Goal: Information Seeking & Learning: Check status

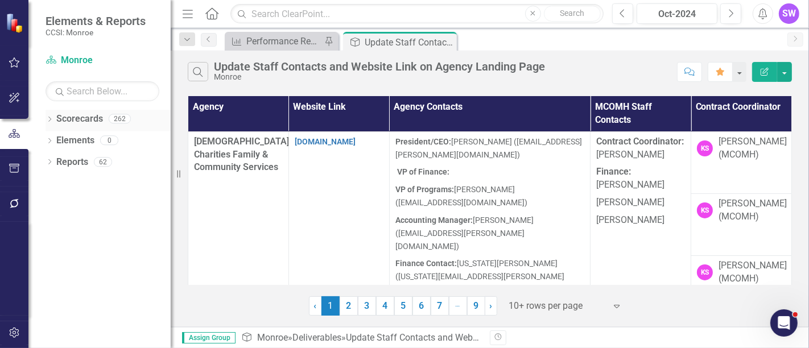
drag, startPoint x: 51, startPoint y: 119, endPoint x: 40, endPoint y: 121, distance: 10.9
click at [50, 119] on icon "Dropdown" at bounding box center [49, 120] width 8 height 6
click at [55, 143] on div "Dropdown" at bounding box center [55, 141] width 9 height 10
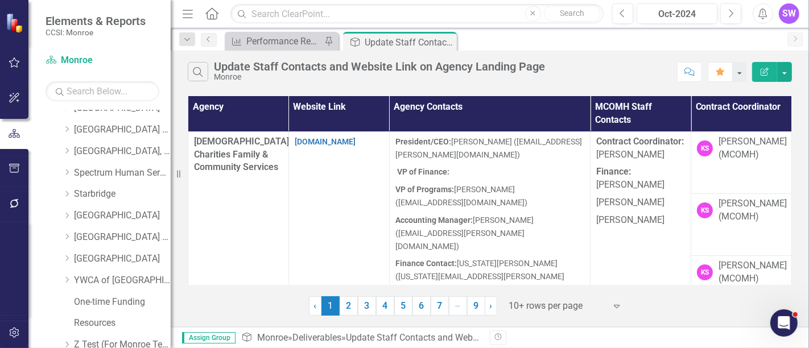
scroll to position [750, 0]
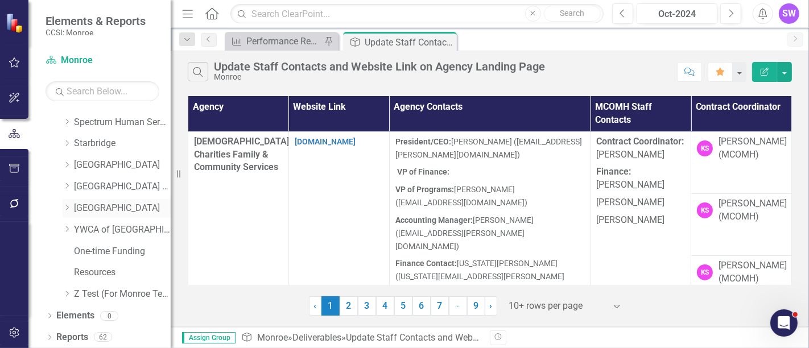
click at [68, 204] on icon "Dropdown" at bounding box center [67, 207] width 9 height 7
click at [81, 209] on link "[GEOGRAPHIC_DATA]" at bounding box center [122, 208] width 97 height 13
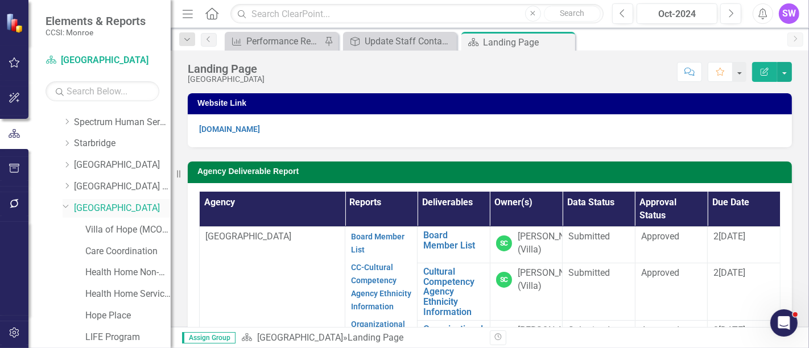
click at [117, 205] on link "[GEOGRAPHIC_DATA]" at bounding box center [122, 208] width 97 height 13
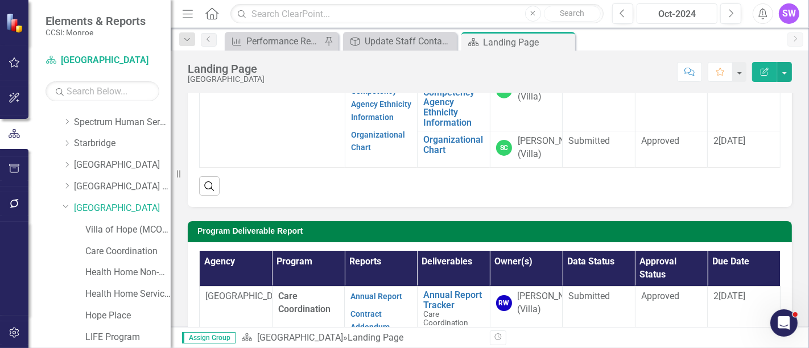
click at [687, 10] on div "Oct-2024" at bounding box center [676, 14] width 73 height 14
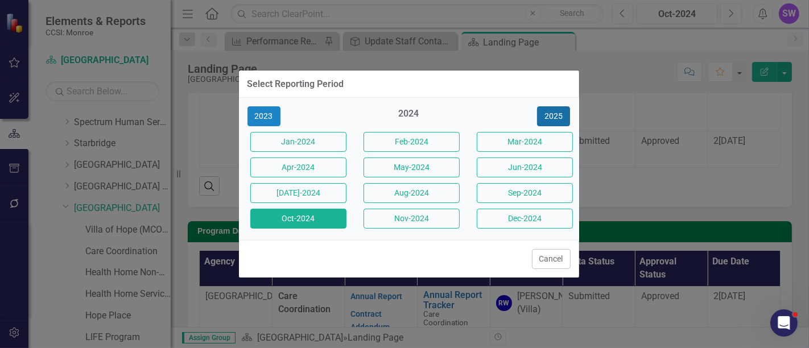
click at [564, 118] on button "2025" at bounding box center [553, 116] width 33 height 20
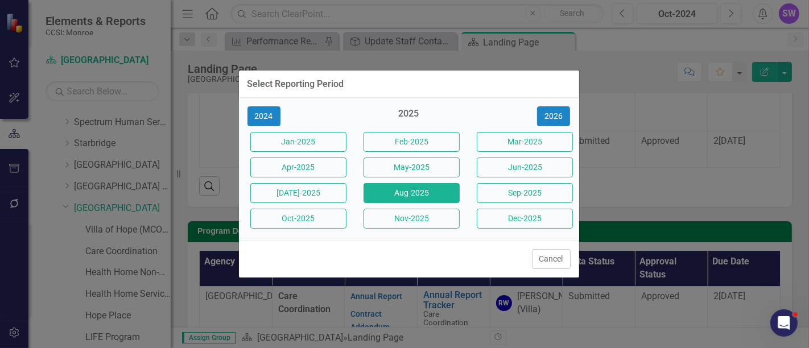
click at [425, 191] on button "Aug-2025" at bounding box center [411, 193] width 96 height 20
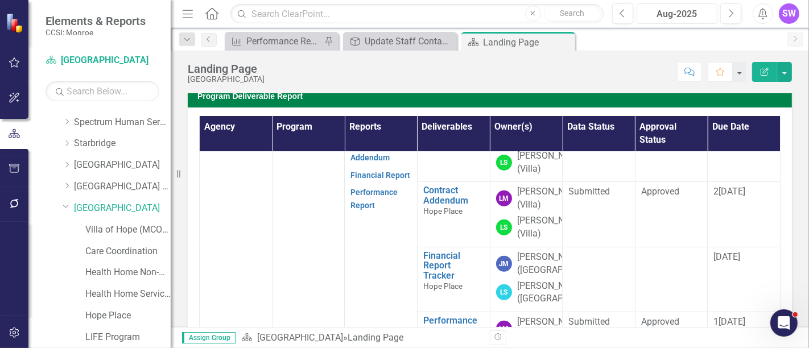
scroll to position [505, 0]
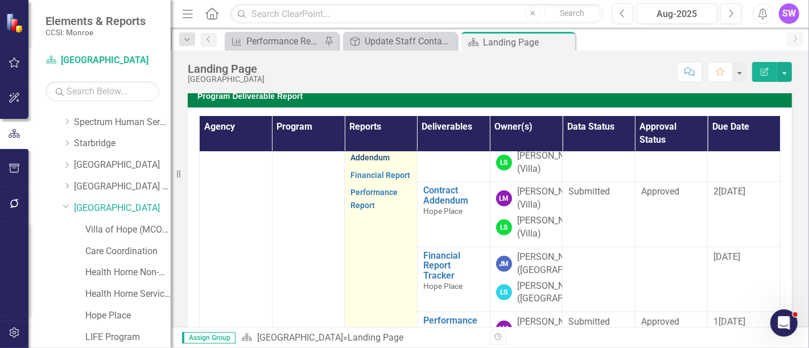
click at [362, 162] on link "Contract Addendum" at bounding box center [369, 151] width 39 height 22
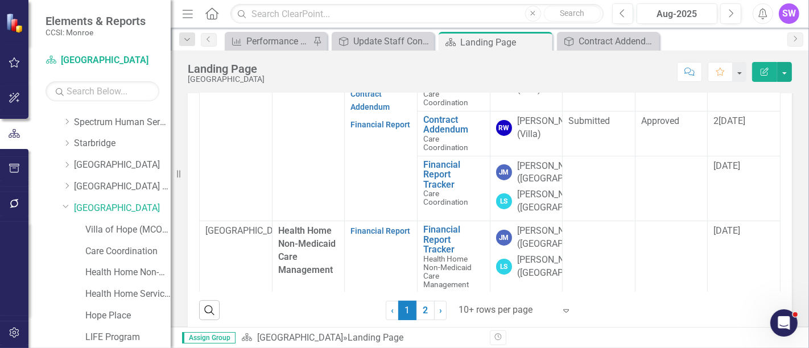
scroll to position [411, 0]
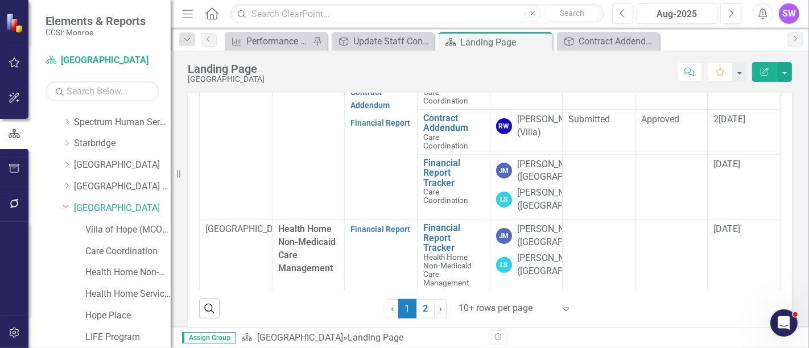
click at [499, 313] on div at bounding box center [506, 308] width 97 height 15
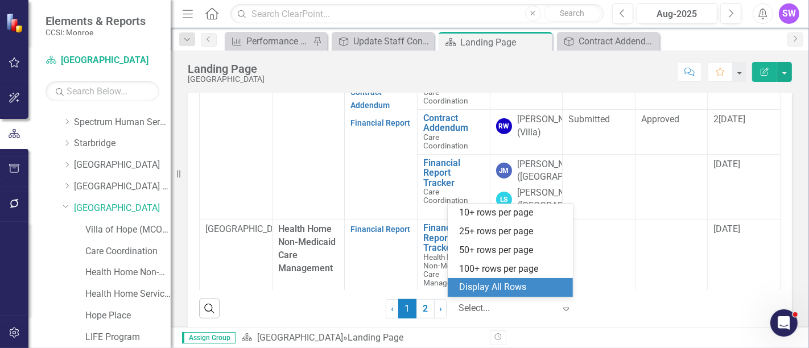
click at [502, 287] on div "Display All Rows" at bounding box center [512, 287] width 107 height 13
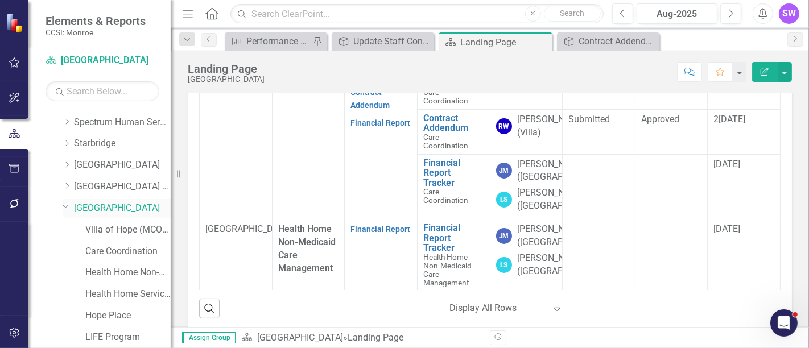
click at [114, 209] on link "[GEOGRAPHIC_DATA]" at bounding box center [122, 208] width 97 height 13
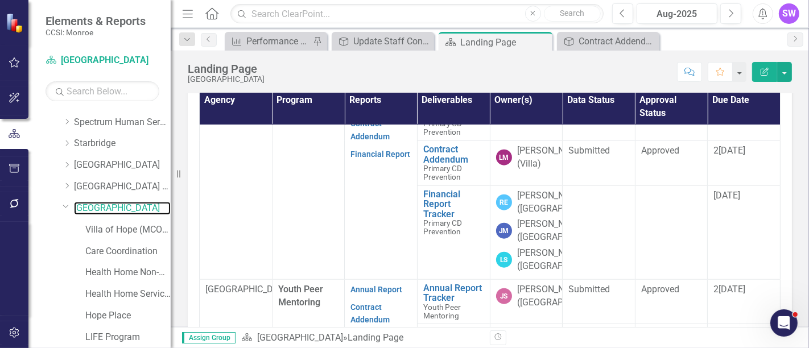
scroll to position [884, 0]
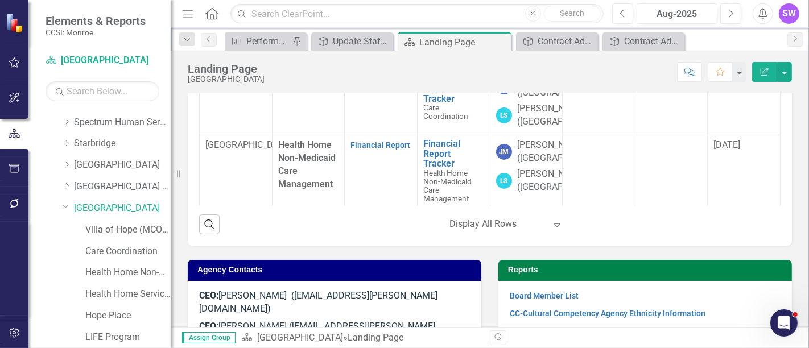
scroll to position [482, 0]
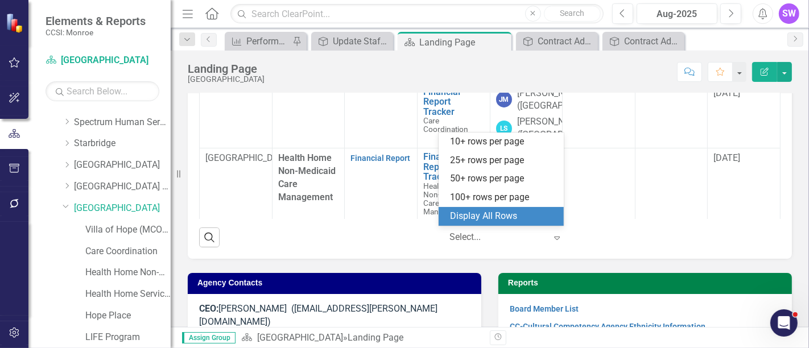
click at [480, 238] on div at bounding box center [497, 237] width 97 height 15
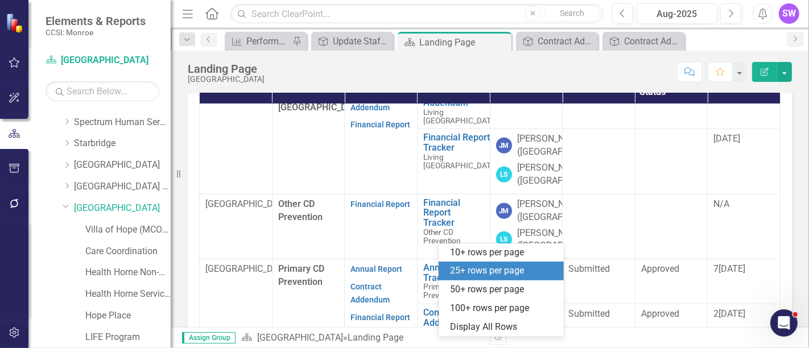
scroll to position [884, 0]
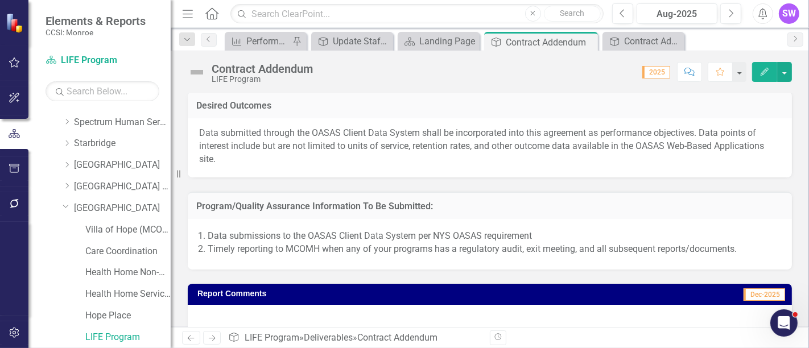
scroll to position [821, 0]
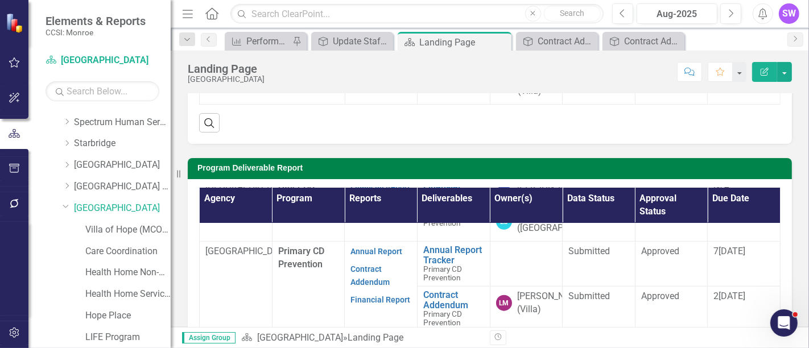
scroll to position [884, 0]
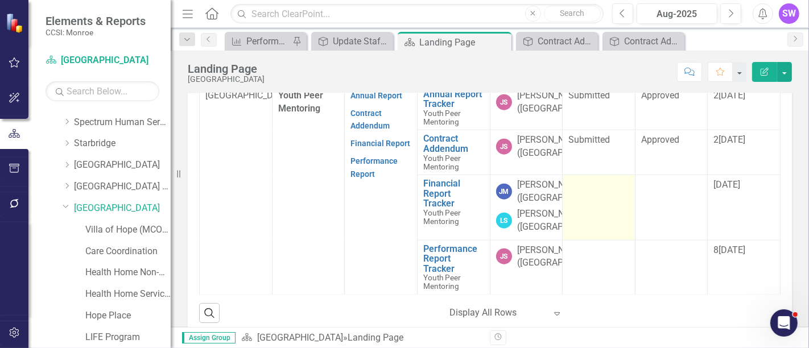
scroll to position [1579, 0]
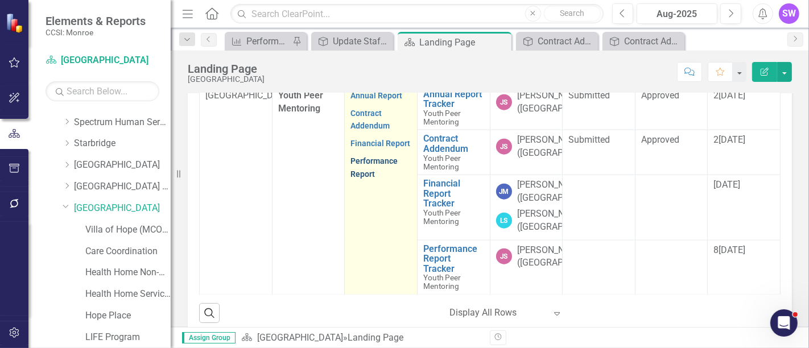
click at [362, 179] on link "Performance Report" at bounding box center [373, 167] width 47 height 22
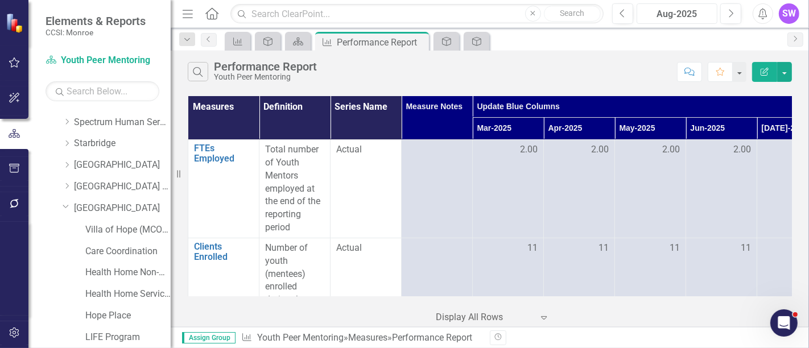
click at [674, 15] on div "Aug-2025" at bounding box center [676, 14] width 73 height 14
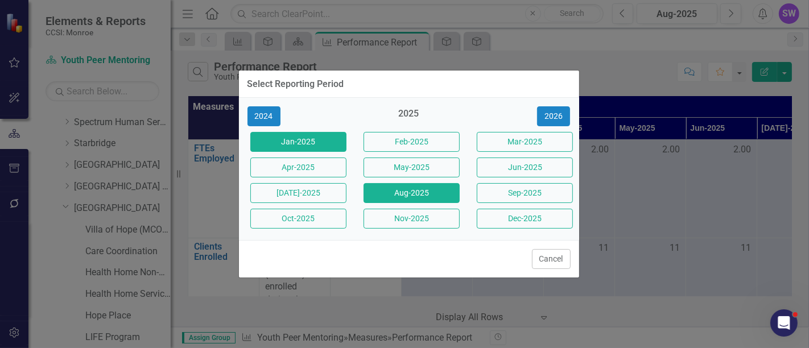
click at [328, 139] on button "Jan-2025" at bounding box center [298, 142] width 96 height 20
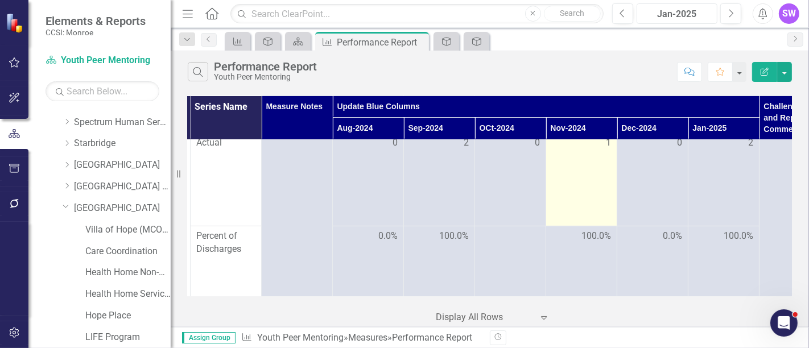
scroll to position [758, 140]
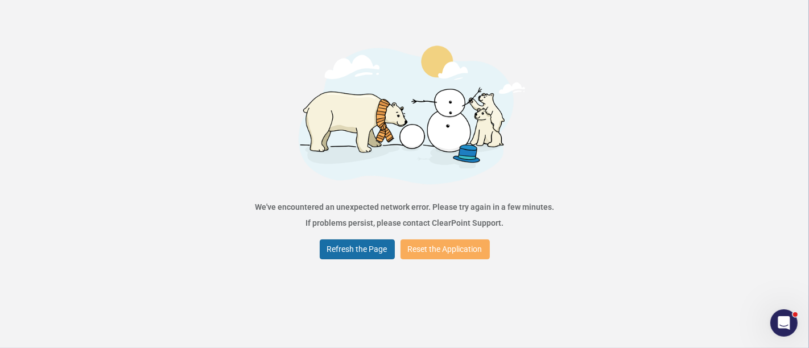
click at [340, 249] on button "Refresh the Page" at bounding box center [357, 249] width 75 height 20
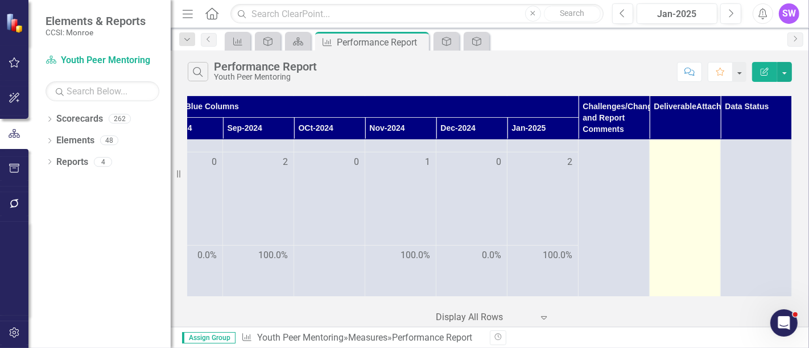
scroll to position [695, 328]
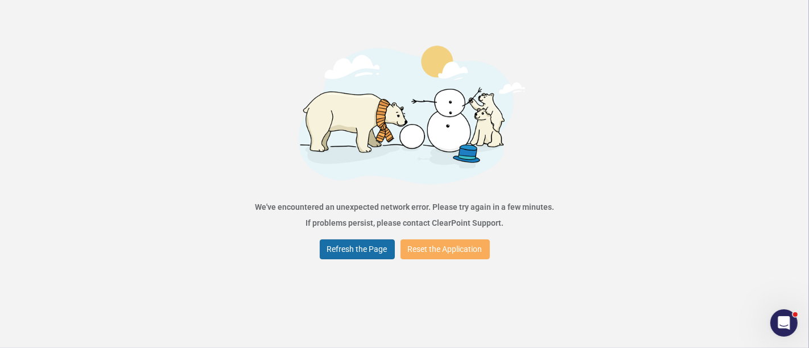
click at [374, 247] on button "Refresh the Page" at bounding box center [357, 249] width 75 height 20
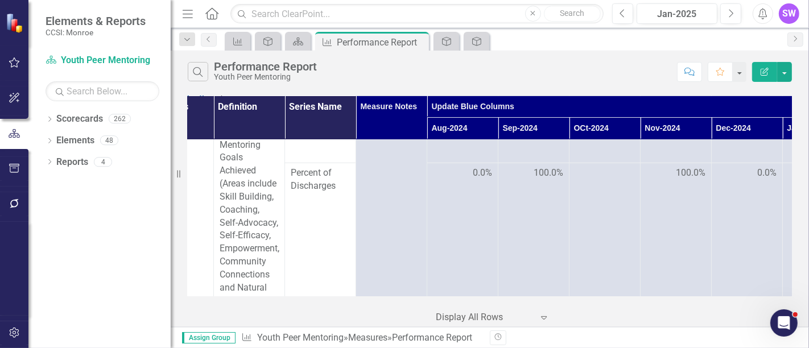
scroll to position [758, 0]
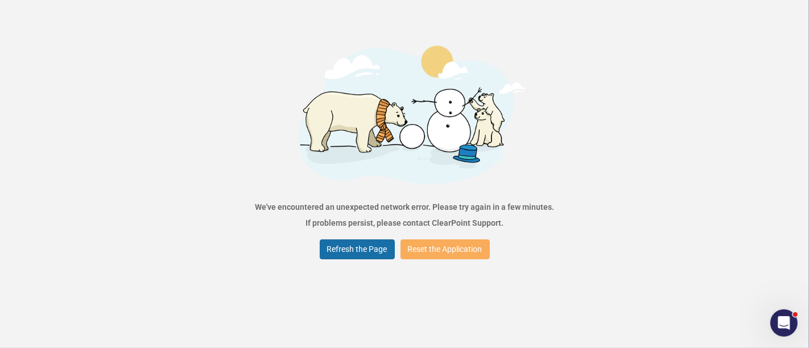
click at [350, 243] on button "Refresh the Page" at bounding box center [357, 249] width 75 height 20
click at [367, 251] on button "Refresh the Page" at bounding box center [357, 249] width 75 height 20
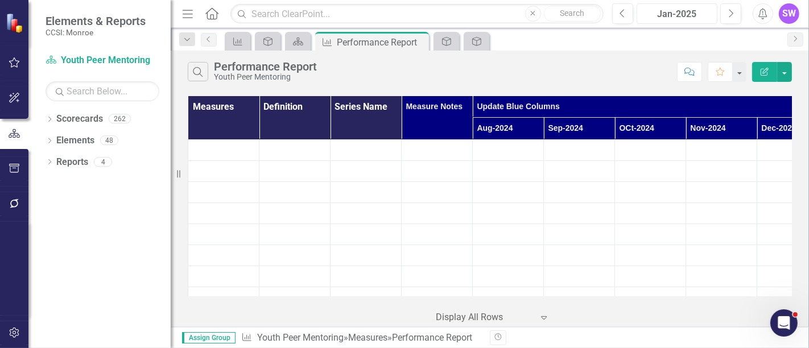
click at [676, 14] on div "Jan-2025" at bounding box center [676, 14] width 73 height 14
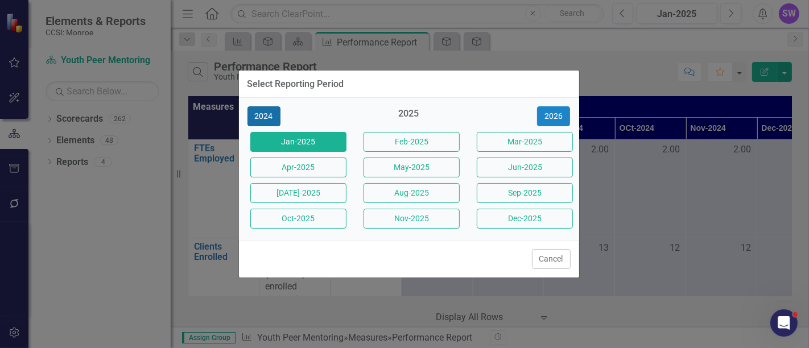
click at [269, 117] on button "2024" at bounding box center [263, 116] width 33 height 20
click at [297, 143] on button "Jan-2024" at bounding box center [298, 142] width 96 height 20
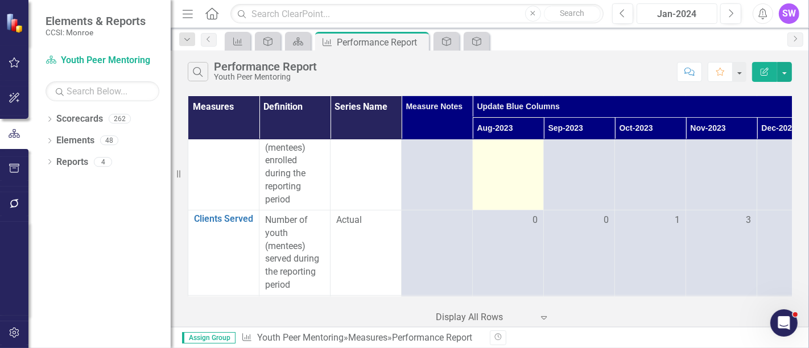
scroll to position [63, 0]
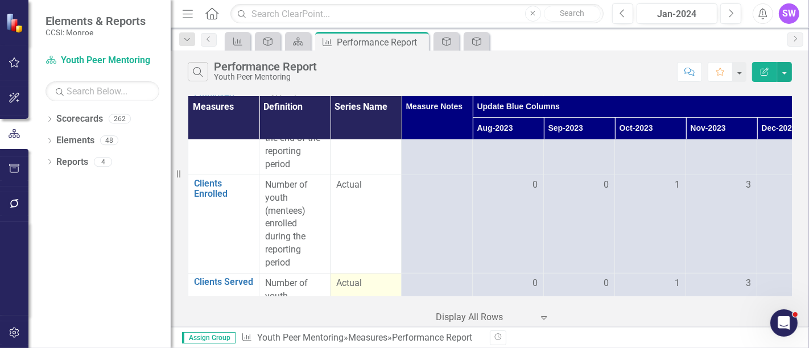
drag, startPoint x: 470, startPoint y: 298, endPoint x: 382, endPoint y: 275, distance: 91.6
click at [383, 275] on div "Measures Definition Series Name Measure Notes Update Blue Columns Challenges/Ch…" at bounding box center [490, 210] width 638 height 234
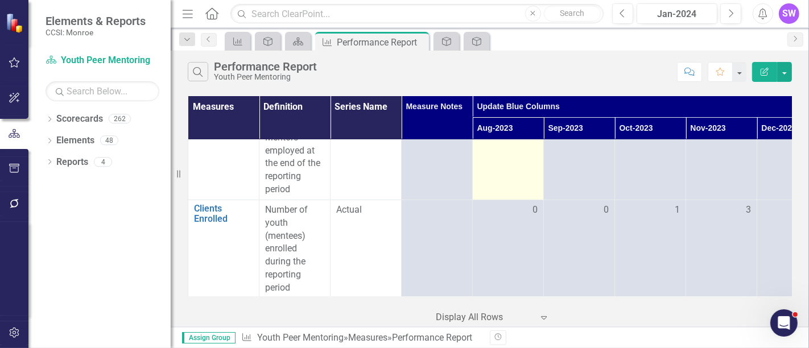
scroll to position [0, 0]
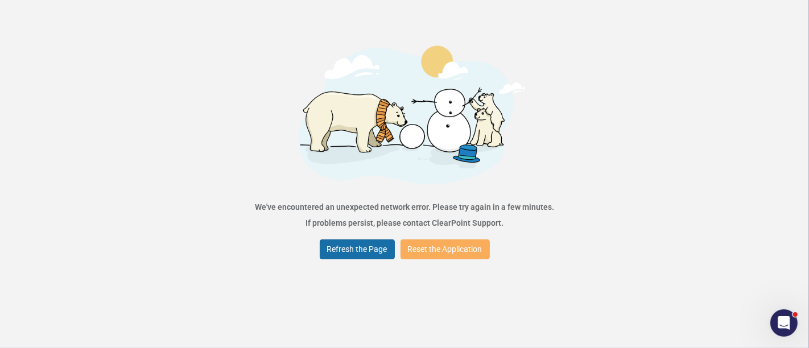
click at [366, 255] on button "Refresh the Page" at bounding box center [357, 249] width 75 height 20
click at [377, 246] on button "Refresh the Page" at bounding box center [357, 249] width 75 height 20
